Goal: Task Accomplishment & Management: Complete application form

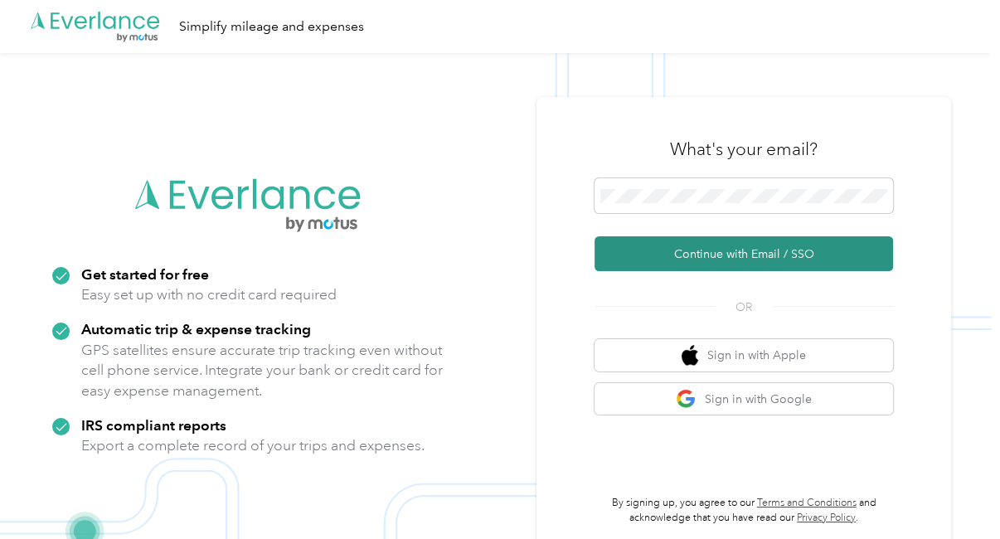
click at [702, 259] on button "Continue with Email / SSO" at bounding box center [743, 253] width 298 height 35
click at [733, 256] on button "Continue with Email / SSO" at bounding box center [743, 253] width 298 height 35
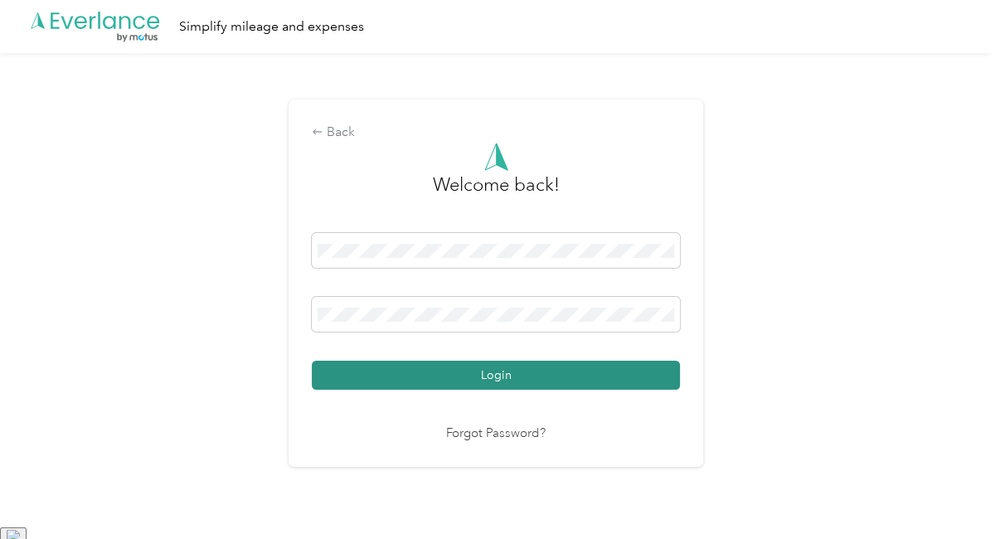
click at [559, 370] on button "Login" at bounding box center [496, 375] width 368 height 29
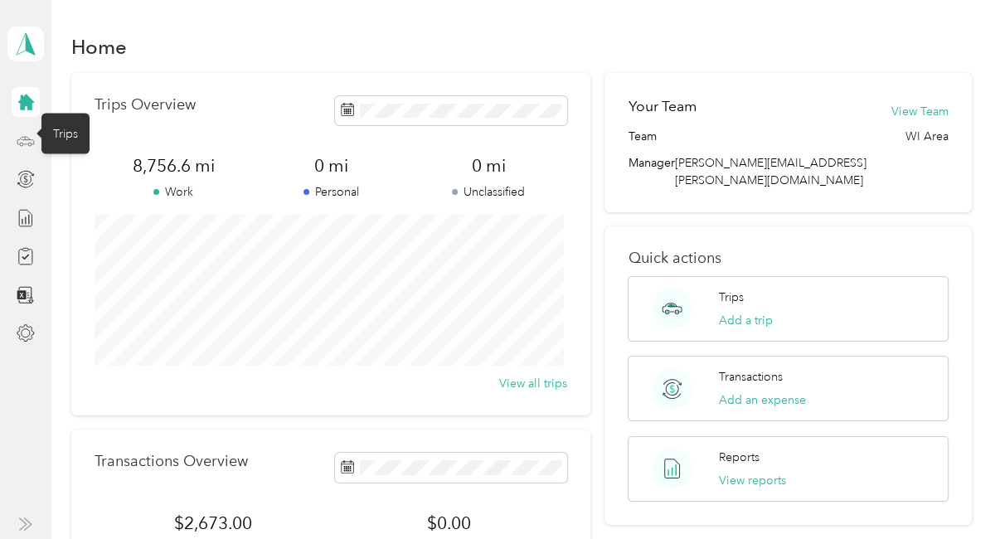
click at [24, 142] on icon at bounding box center [26, 141] width 18 height 18
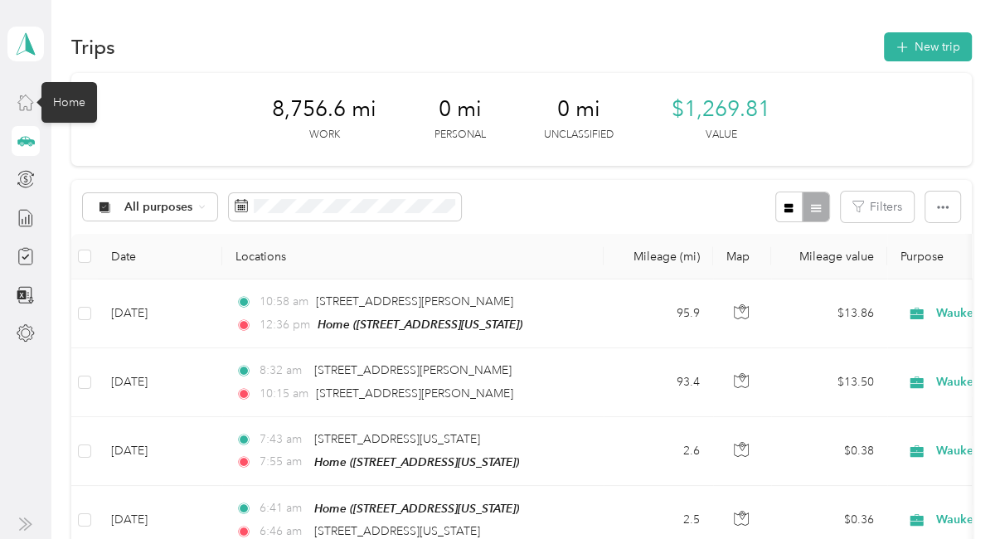
click at [29, 108] on icon at bounding box center [26, 102] width 18 height 18
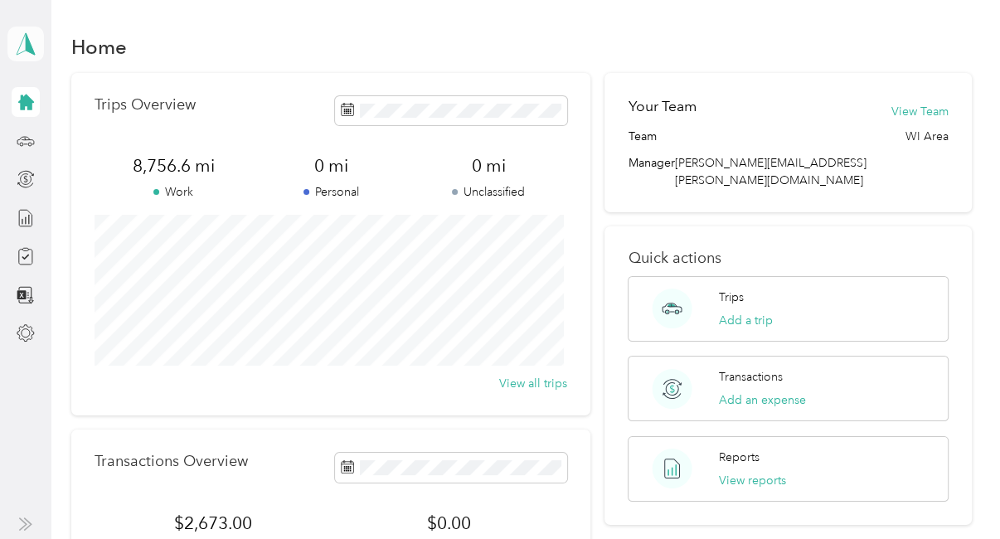
click at [24, 41] on icon at bounding box center [25, 43] width 25 height 23
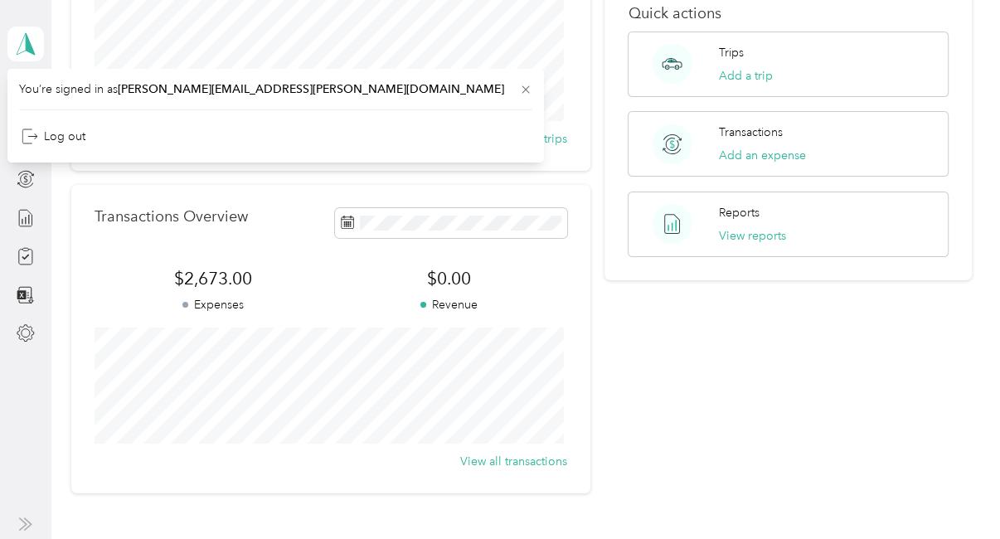
scroll to position [249, 0]
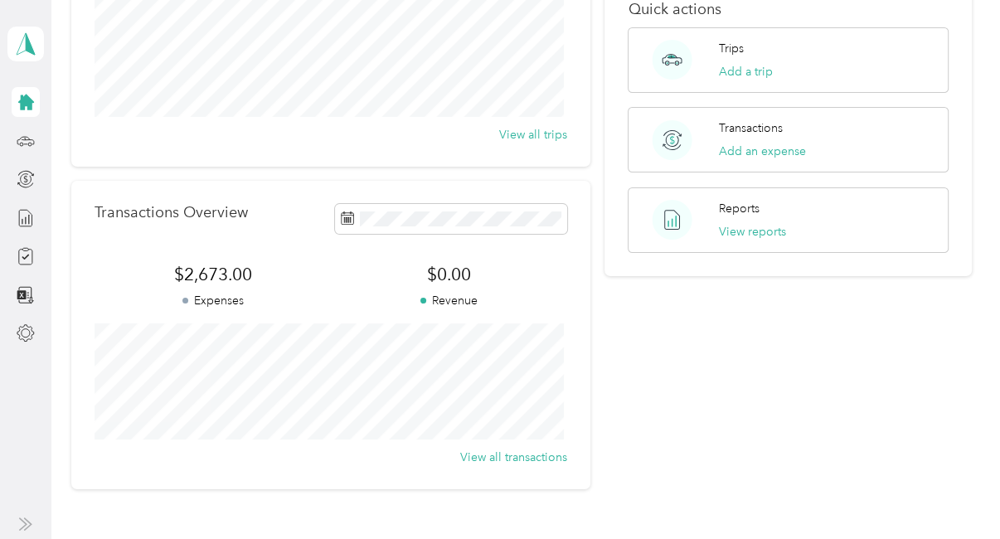
click at [759, 379] on div "Your Team View Team Team WI Area Manager [PERSON_NAME][EMAIL_ADDRESS][PERSON_NA…" at bounding box center [787, 156] width 366 height 665
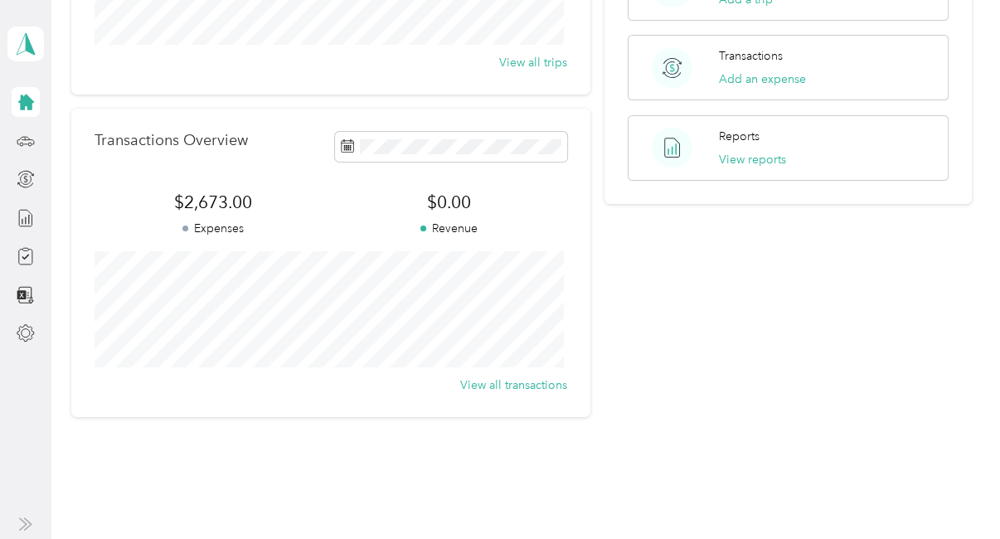
scroll to position [370, 0]
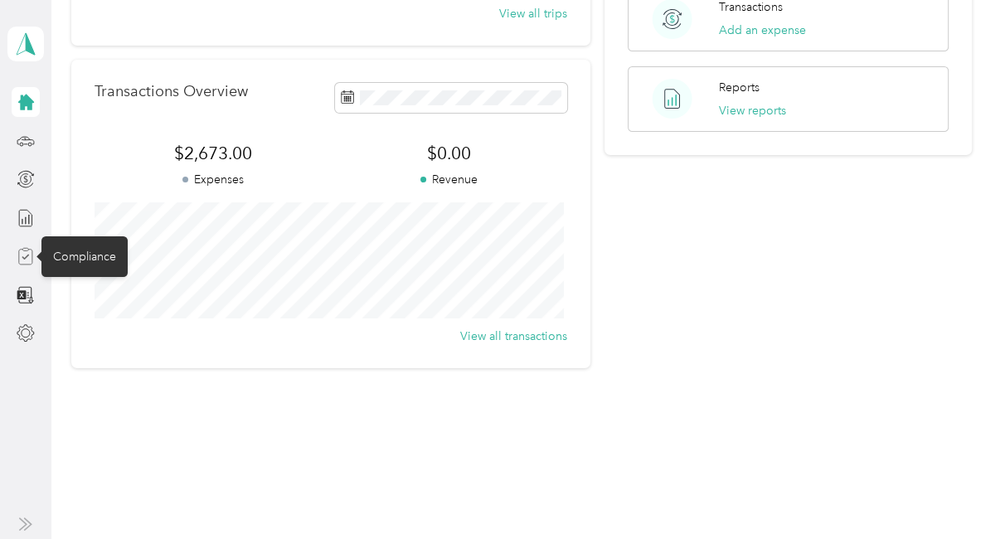
click at [27, 259] on icon at bounding box center [26, 256] width 18 height 18
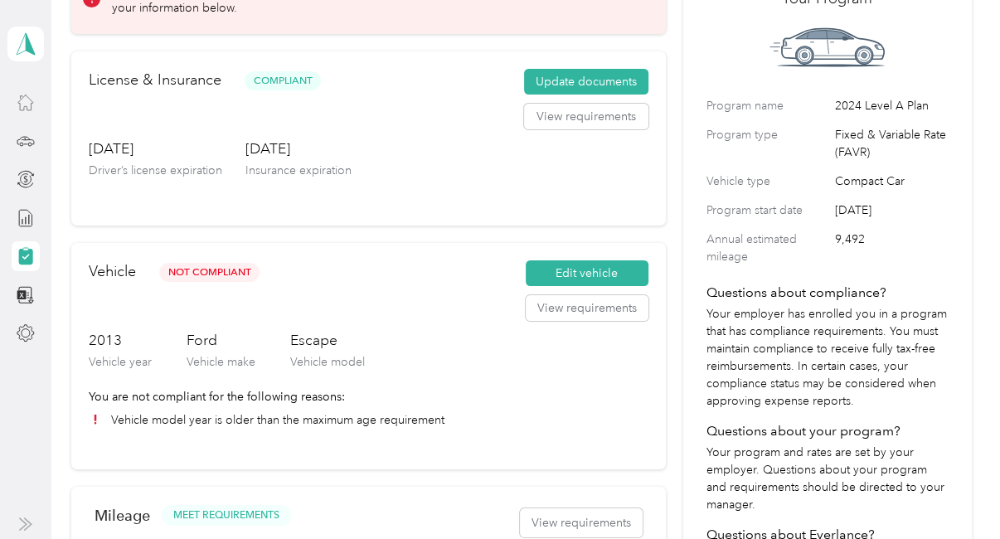
scroll to position [249, 0]
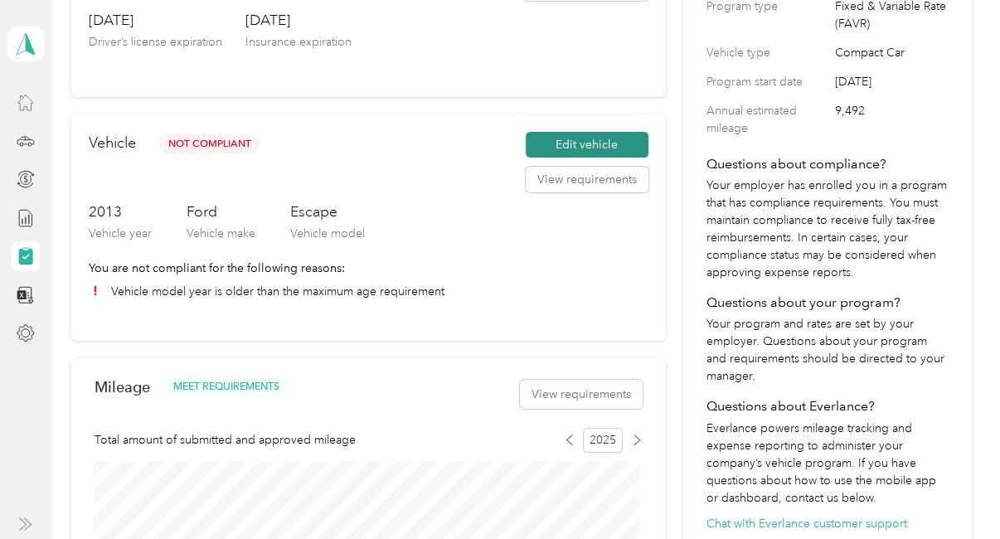
click at [554, 148] on button "Edit vehicle" at bounding box center [586, 145] width 123 height 27
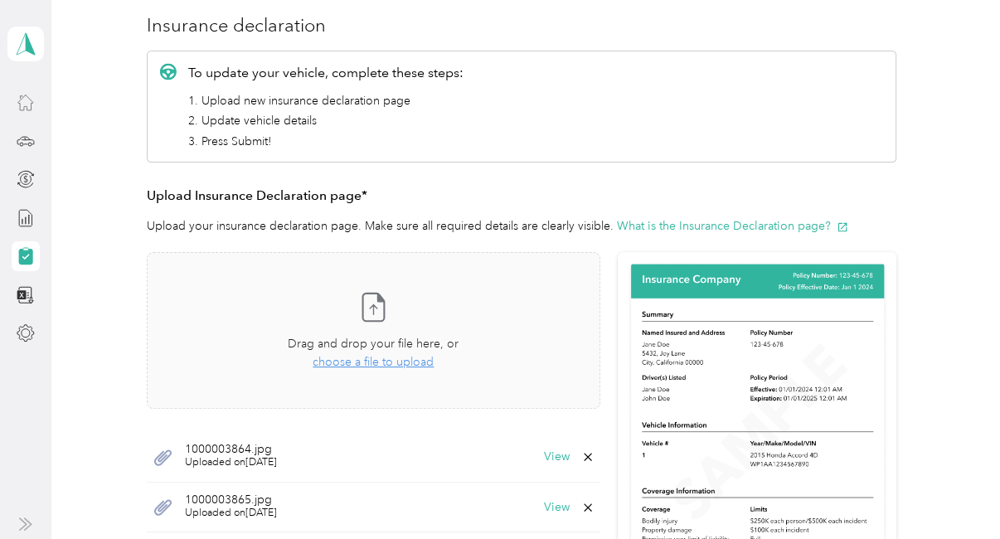
scroll to position [332, 0]
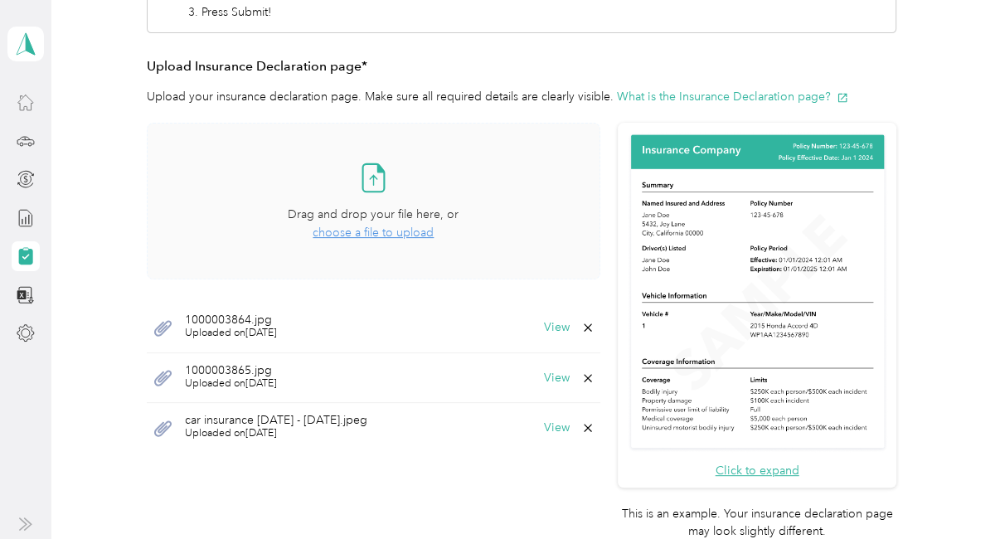
click at [362, 234] on span "choose a file to upload" at bounding box center [372, 232] width 121 height 14
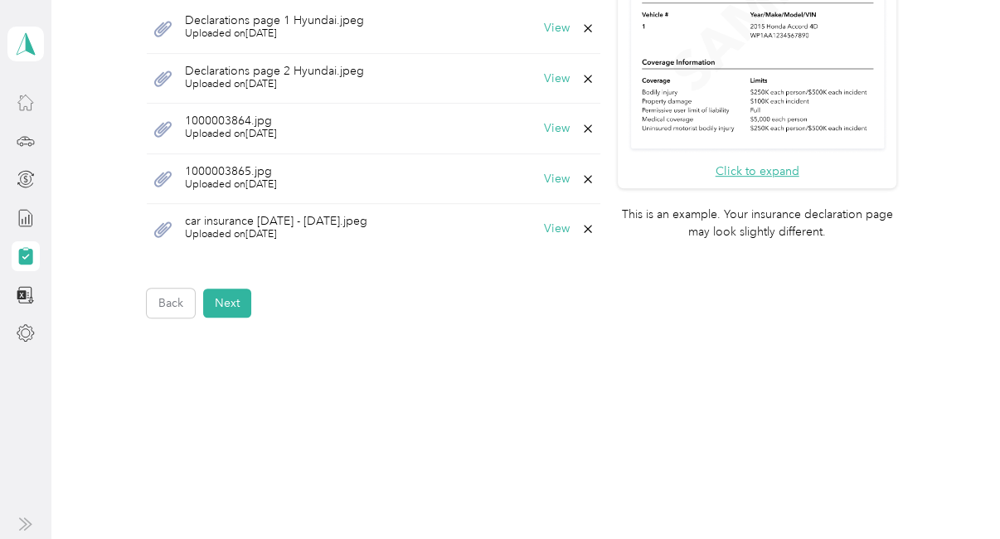
scroll to position [649, 0]
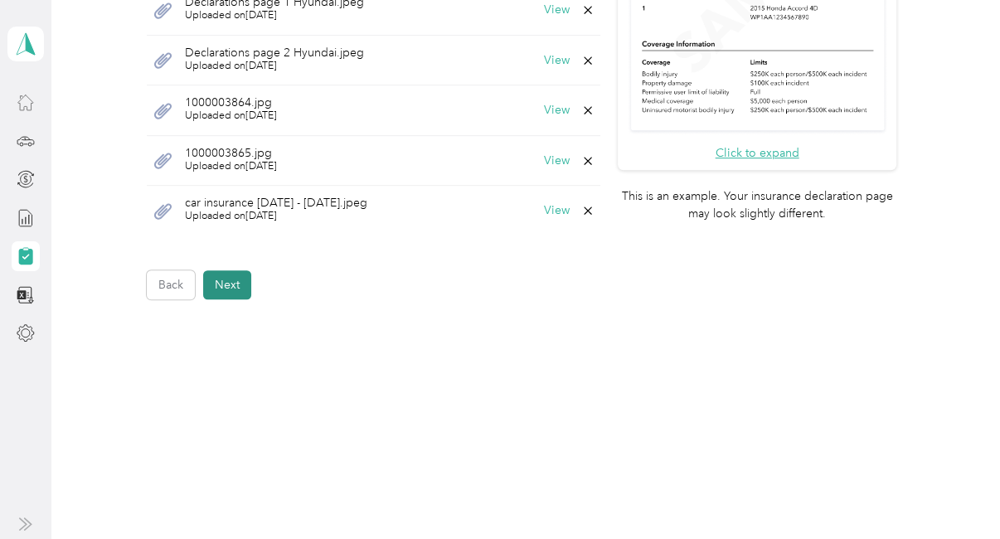
click at [225, 284] on button "Next" at bounding box center [227, 284] width 48 height 29
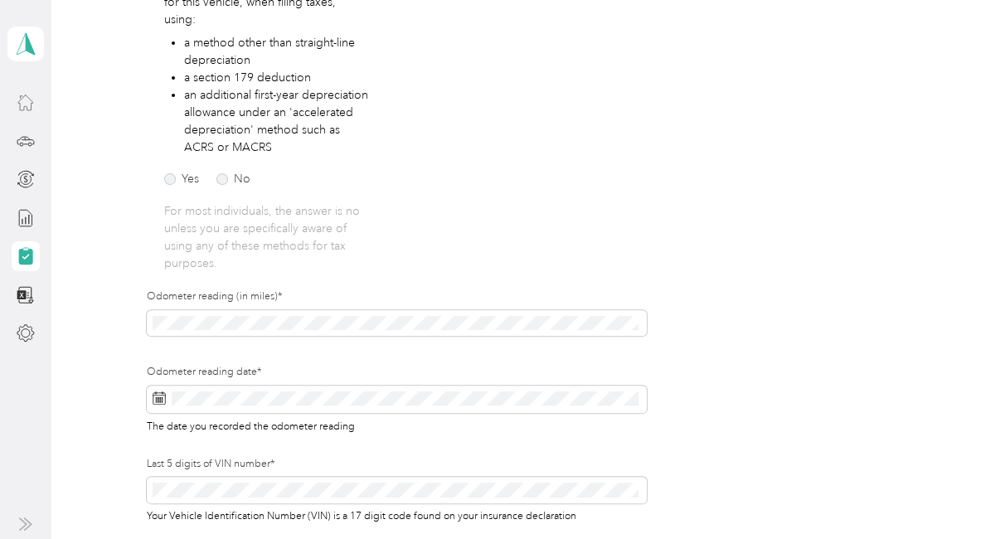
scroll to position [351, 0]
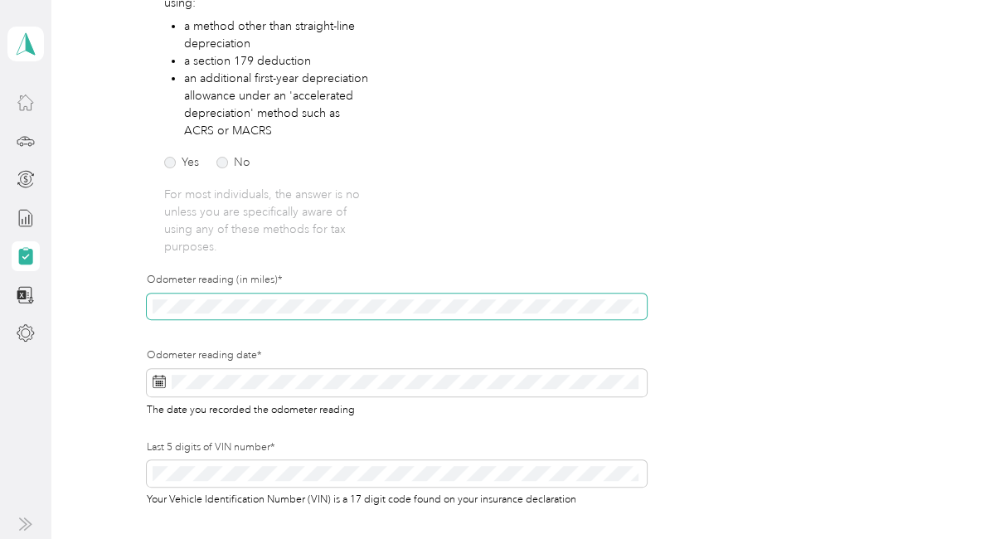
click at [98, 305] on div "Employee details & driver’s license License Insurance declaration Insurance Veh…" at bounding box center [520, 190] width 899 height 760
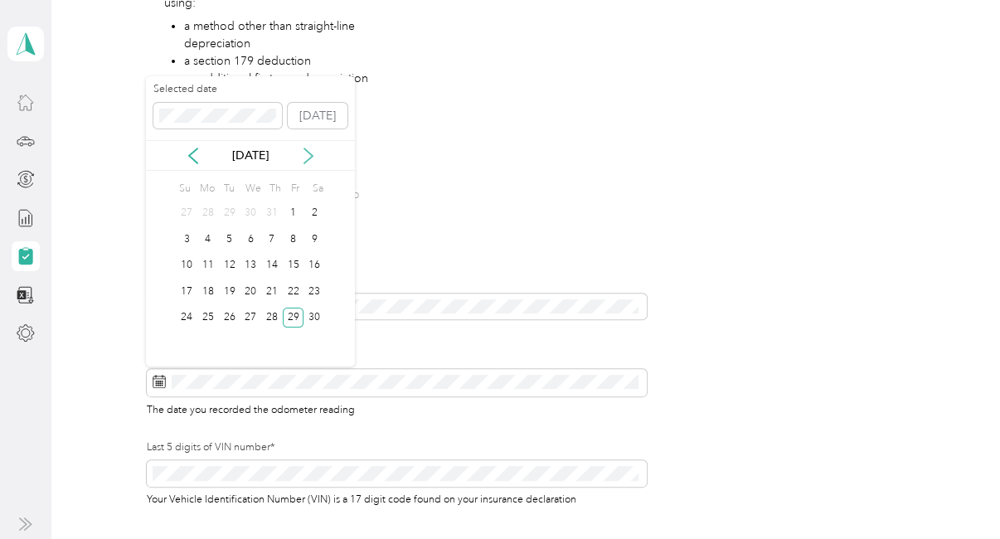
click at [305, 156] on icon at bounding box center [308, 156] width 17 height 17
click at [307, 157] on icon at bounding box center [308, 156] width 17 height 17
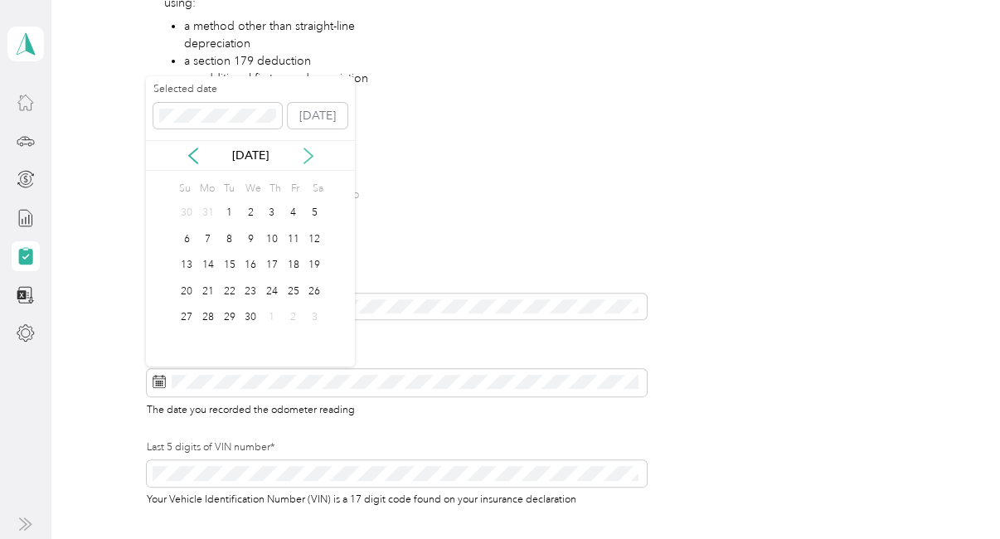
click at [308, 158] on icon at bounding box center [308, 155] width 8 height 15
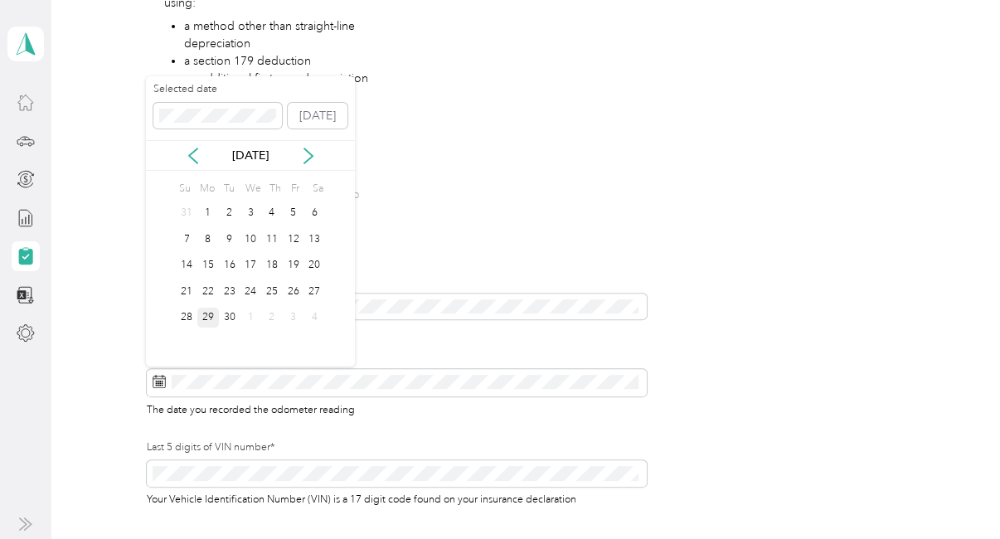
click at [208, 317] on div "29" at bounding box center [208, 317] width 22 height 21
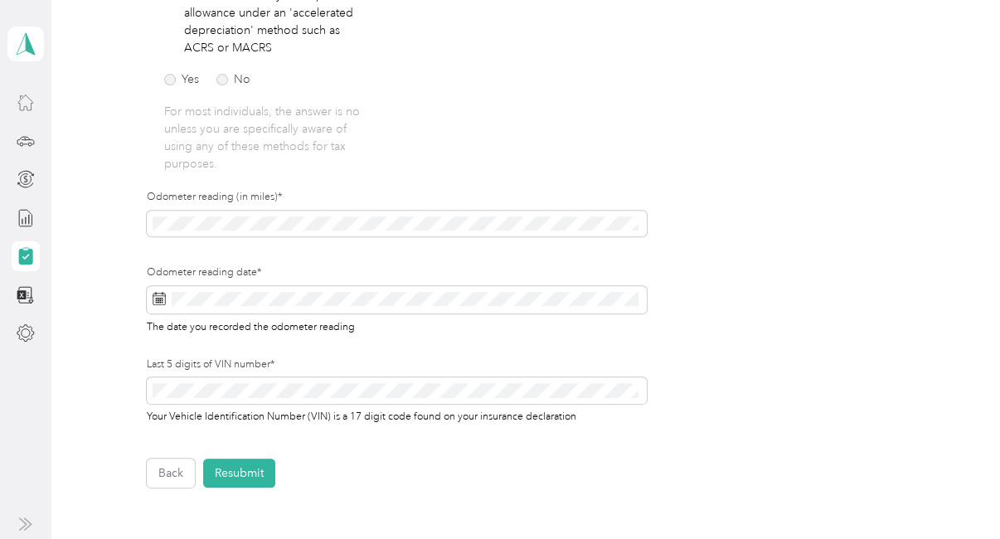
scroll to position [517, 0]
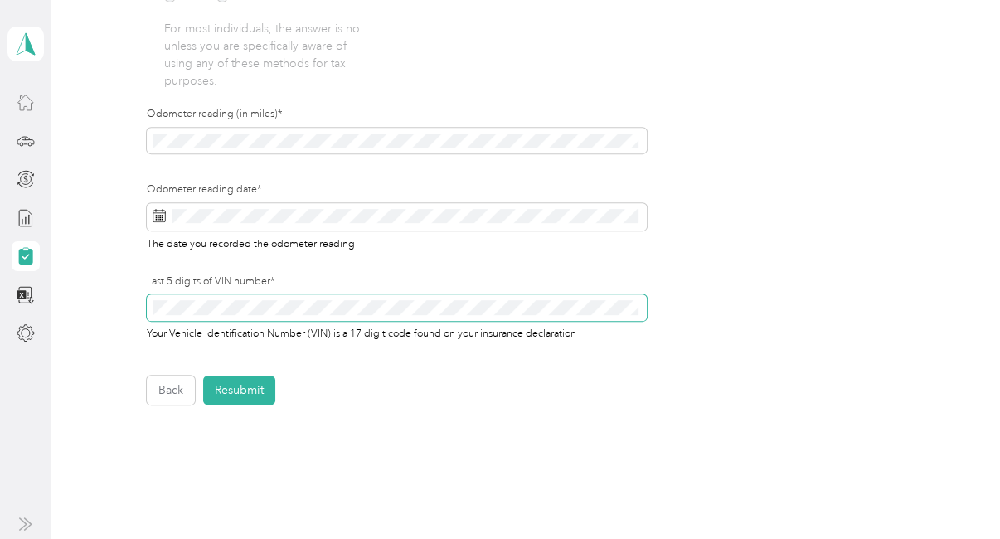
click at [117, 309] on div "Employee details & driver’s license License Insurance declaration Insurance Veh…" at bounding box center [520, 24] width 899 height 760
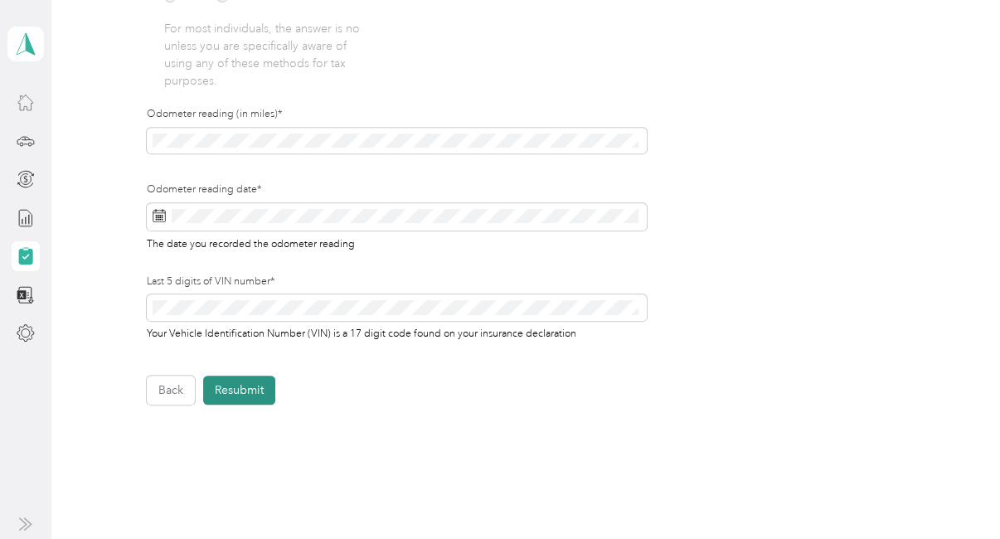
click at [254, 392] on button "Resubmit" at bounding box center [239, 389] width 72 height 29
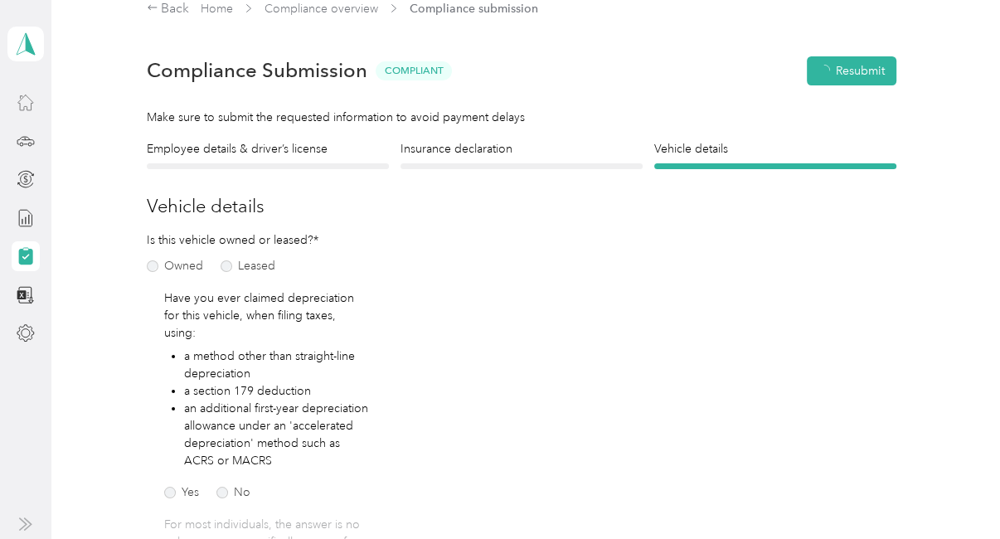
scroll to position [20, 0]
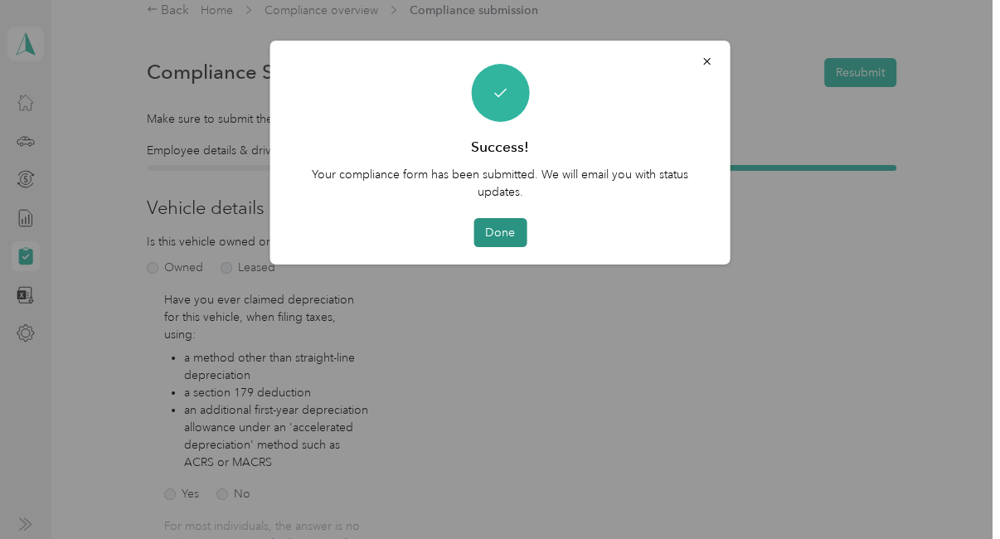
click at [506, 232] on button "Done" at bounding box center [499, 232] width 53 height 29
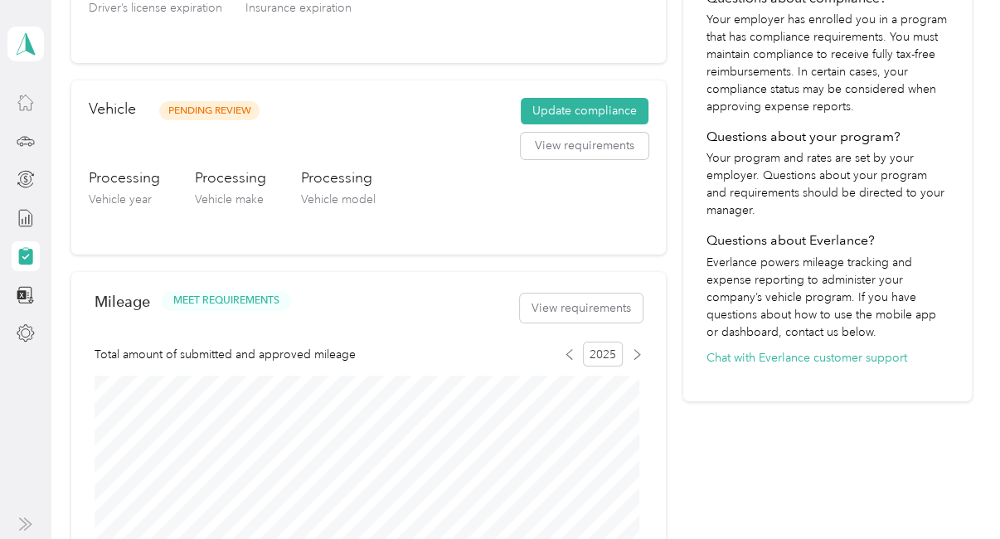
scroll to position [414, 0]
drag, startPoint x: 418, startPoint y: 326, endPoint x: 424, endPoint y: 311, distance: 16.0
click at [418, 325] on div "Mileage MEET REQUIREMENTS View requirements" at bounding box center [368, 308] width 548 height 50
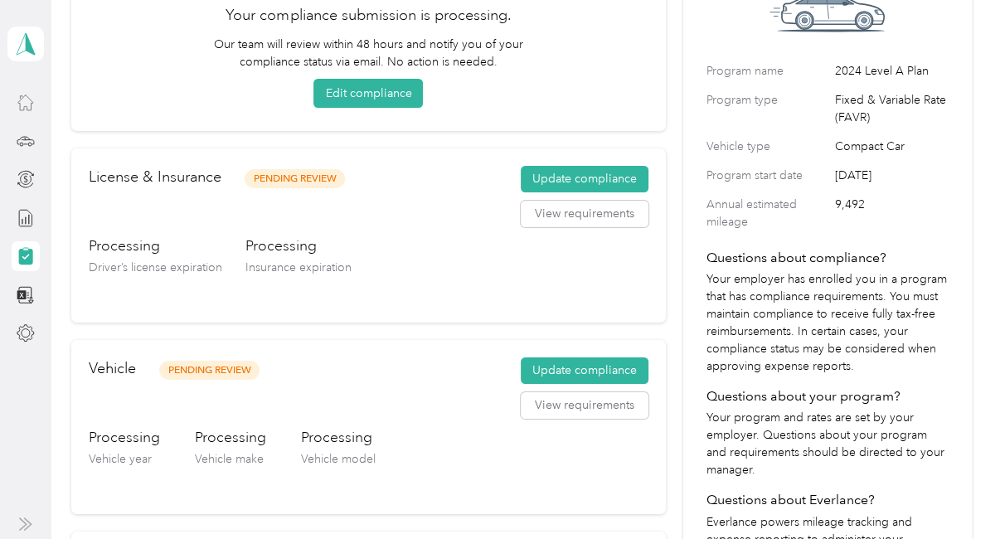
scroll to position [0, 0]
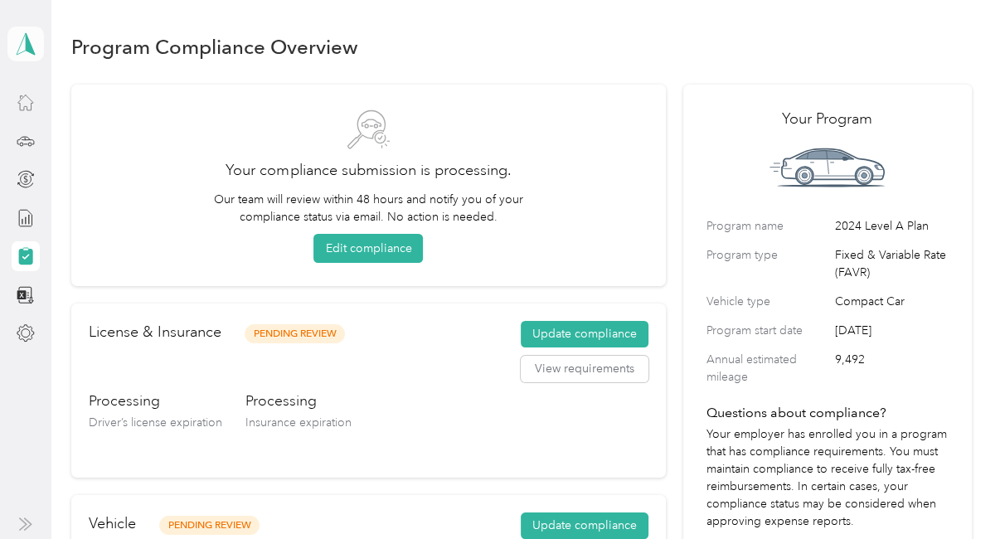
click at [20, 42] on icon at bounding box center [25, 43] width 25 height 23
click at [77, 138] on div "Log out" at bounding box center [54, 136] width 64 height 17
